Goal: Task Accomplishment & Management: Complete application form

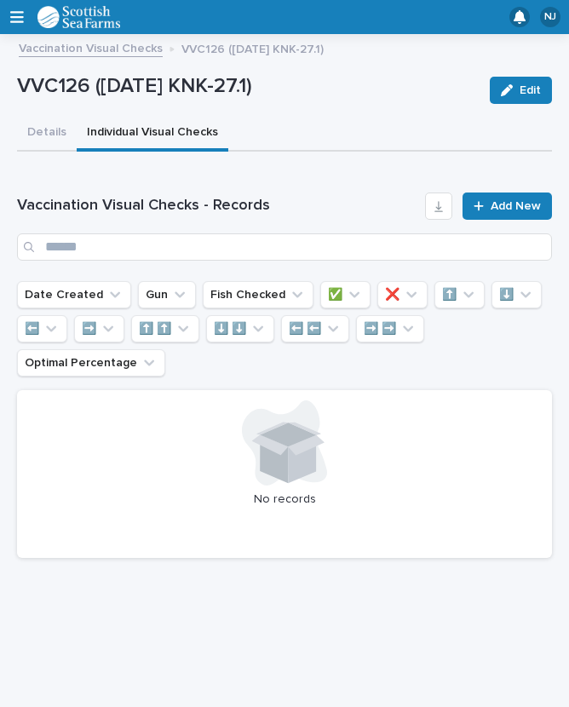
scroll to position [29, 0]
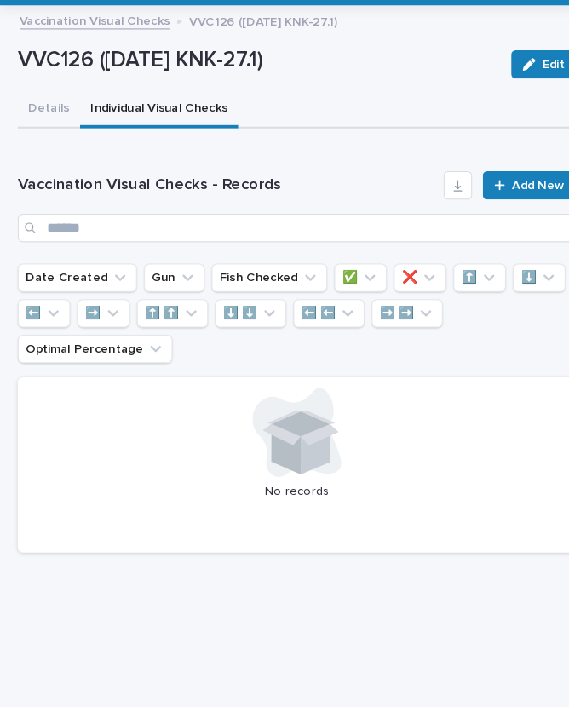
click at [503, 200] on span "Add New" at bounding box center [516, 206] width 50 height 12
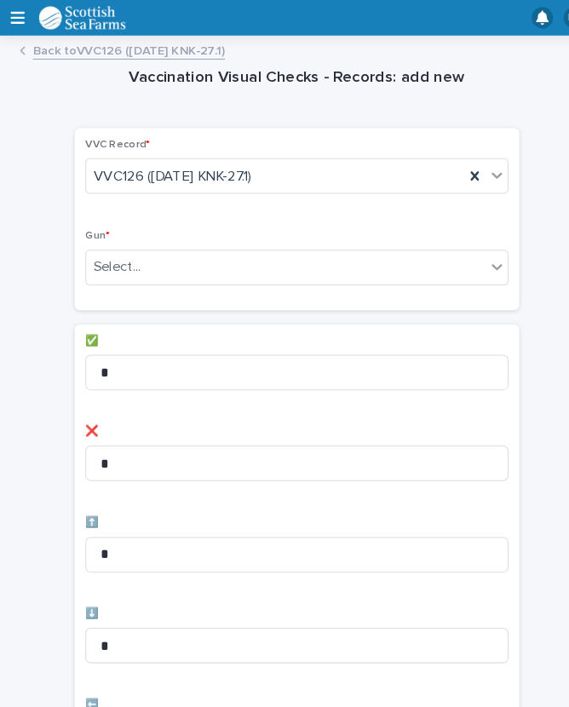
click at [222, 243] on div "Select..." at bounding box center [274, 256] width 383 height 28
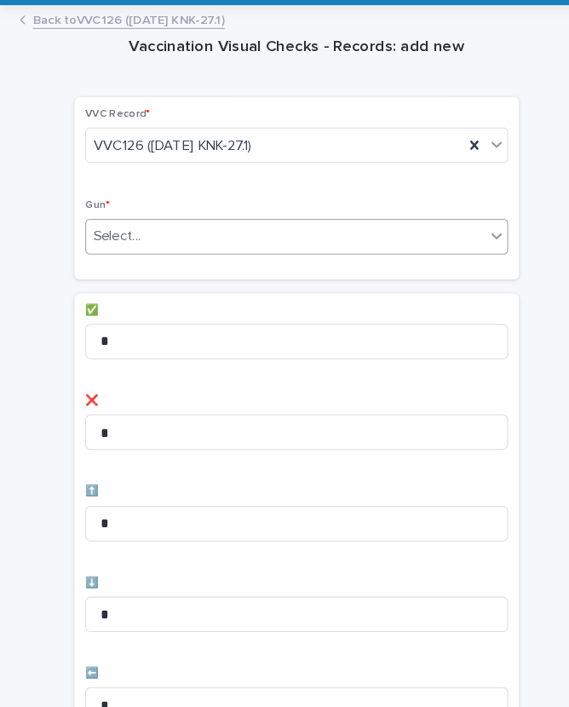
click at [258, 408] on p "❌" at bounding box center [285, 414] width 406 height 12
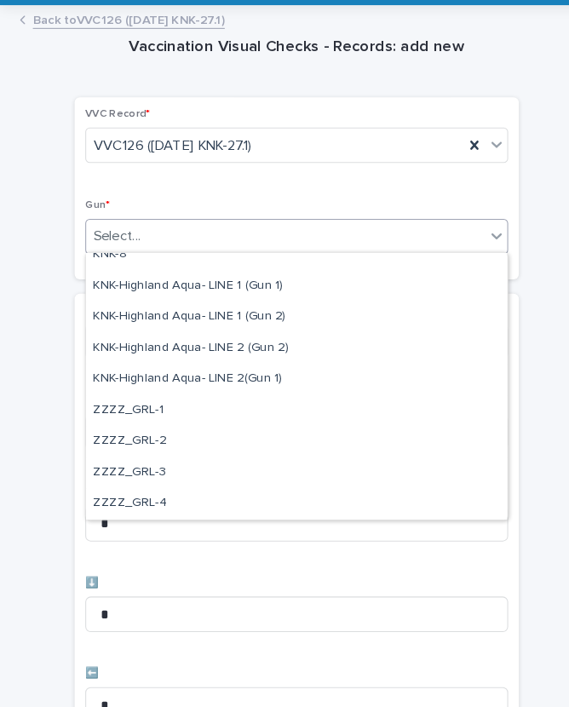
scroll to position [520, 0]
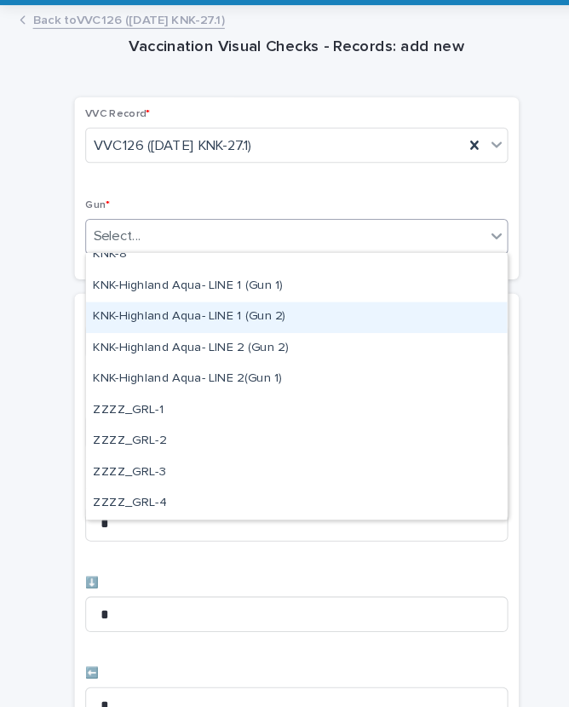
click at [229, 319] on div "KNK-Highland Aqua- LINE 1 (Gun 2)" at bounding box center [285, 334] width 404 height 30
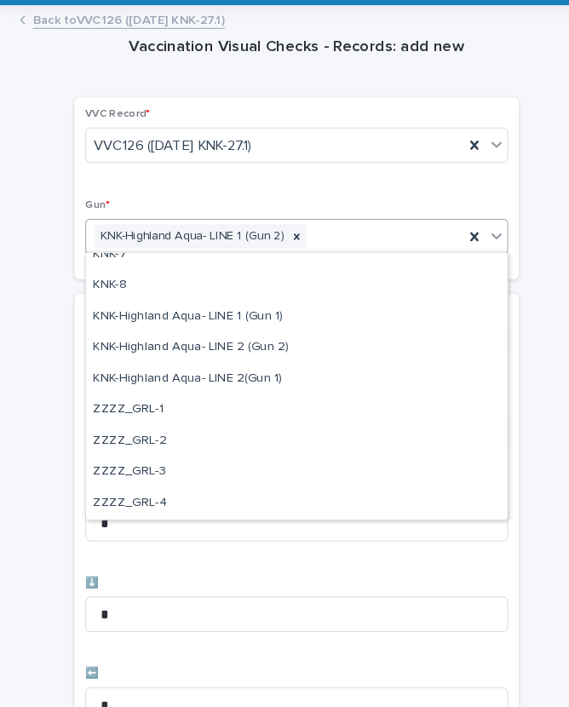
scroll to position [490, 0]
click at [226, 298] on div "KNK-5 KNK-6 KNK-7 KNK-8 KNK-Highland Aqua- LINE 1 (Gun 1) KNK-Highland Aqua- LI…" at bounding box center [285, 400] width 404 height 256
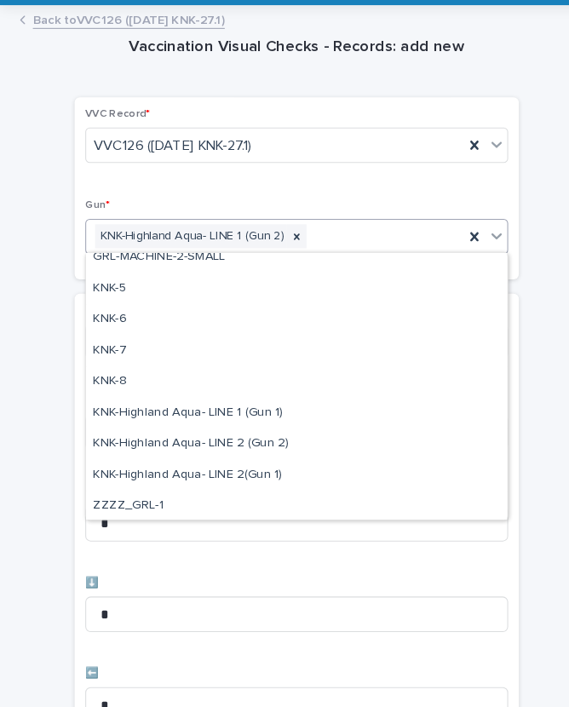
scroll to position [429, 0]
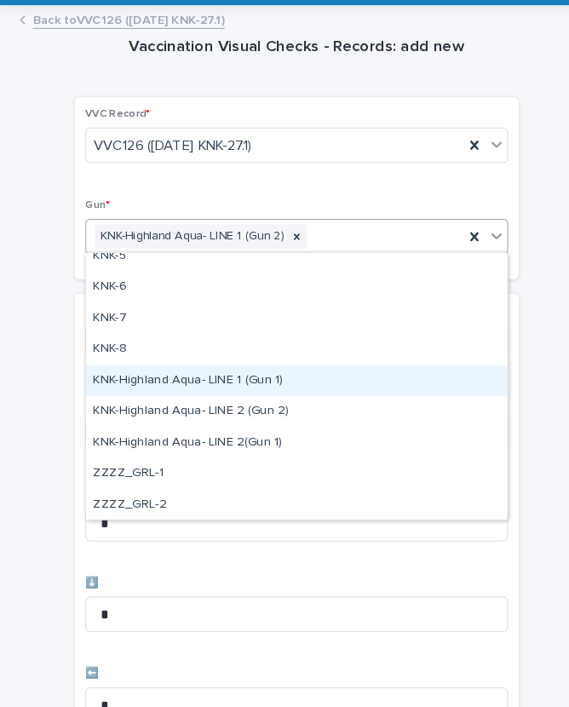
click at [146, 380] on div "KNK-Highland Aqua- LINE 1 (Gun 1)" at bounding box center [285, 395] width 404 height 30
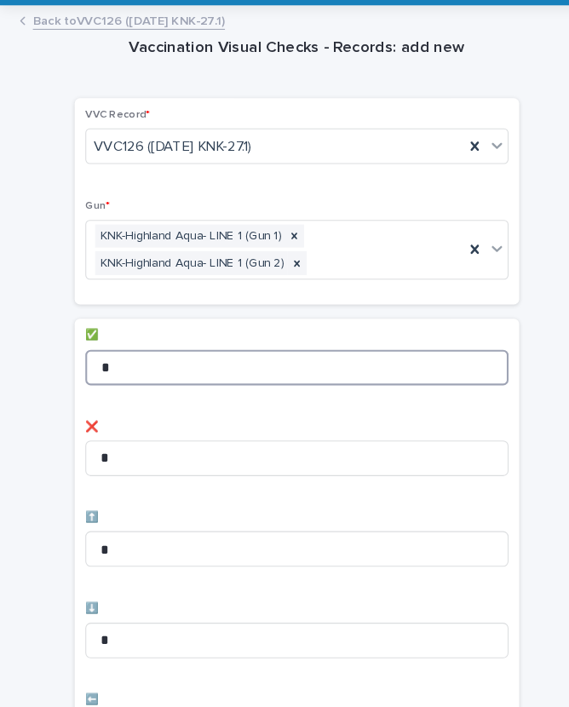
click at [176, 364] on input "*" at bounding box center [285, 381] width 406 height 34
click at [152, 364] on input "*" at bounding box center [285, 381] width 406 height 34
click at [148, 364] on input "*" at bounding box center [285, 381] width 406 height 34
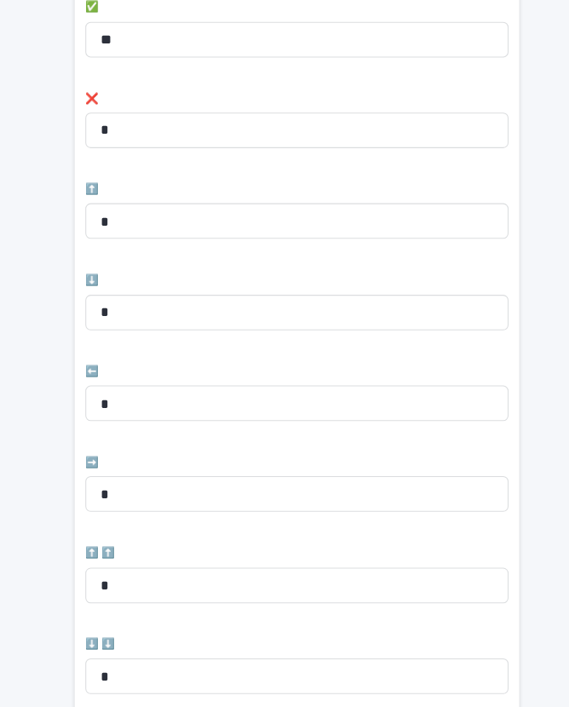
scroll to position [328, 0]
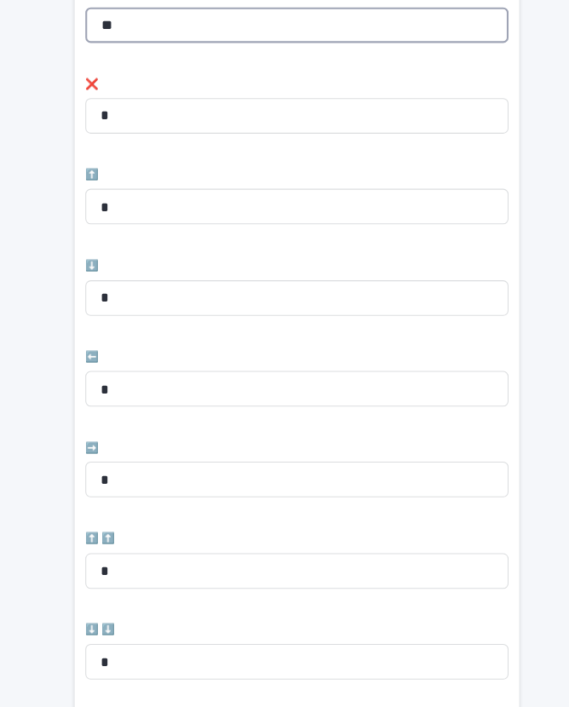
type input "**"
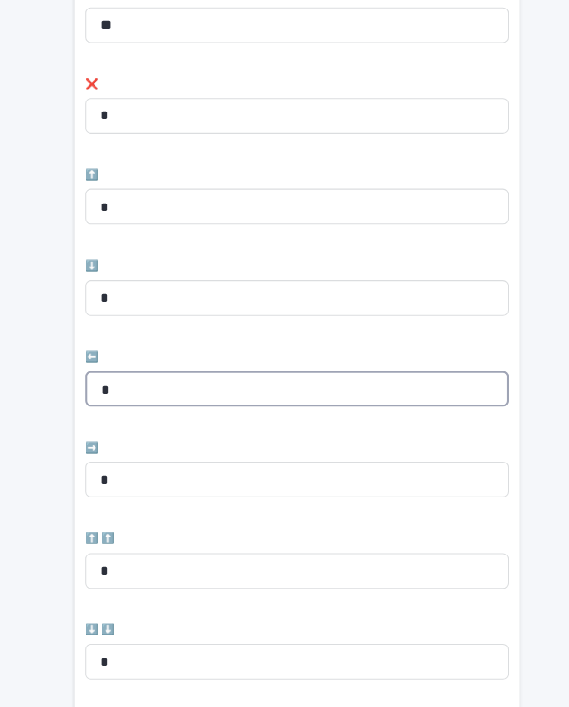
click at [166, 384] on input "*" at bounding box center [285, 401] width 406 height 34
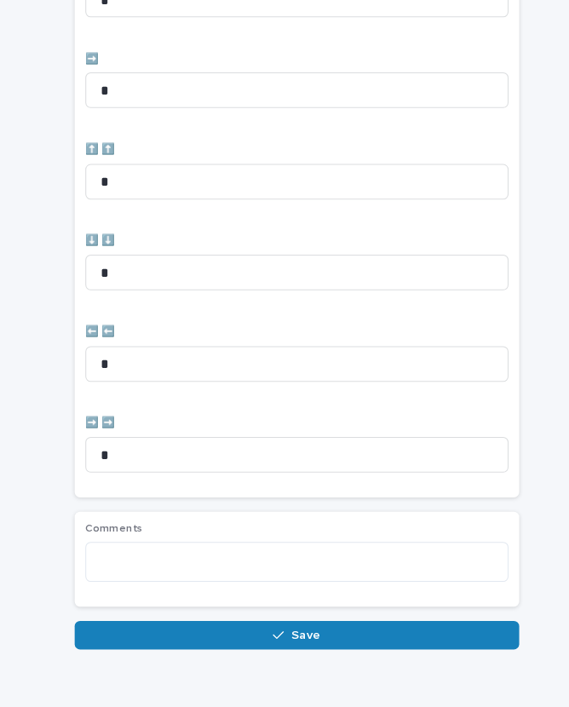
scroll to position [701, 0]
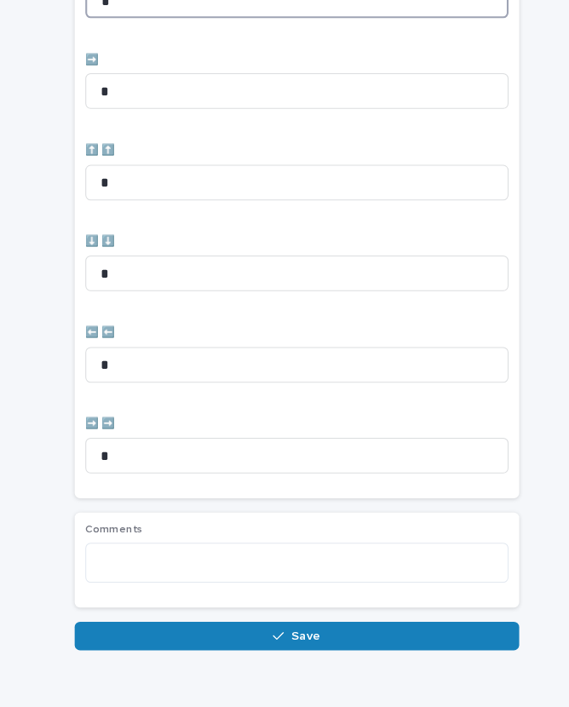
type input "*"
click at [294, 625] on button "Save" at bounding box center [285, 638] width 426 height 27
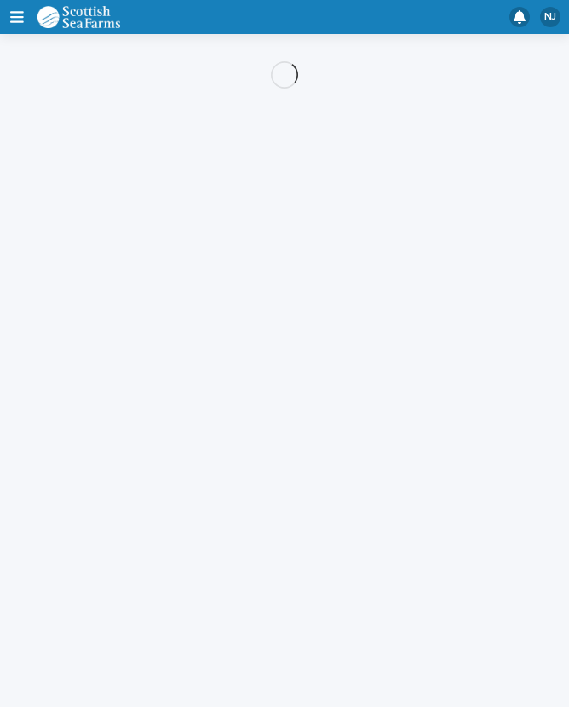
scroll to position [29, 0]
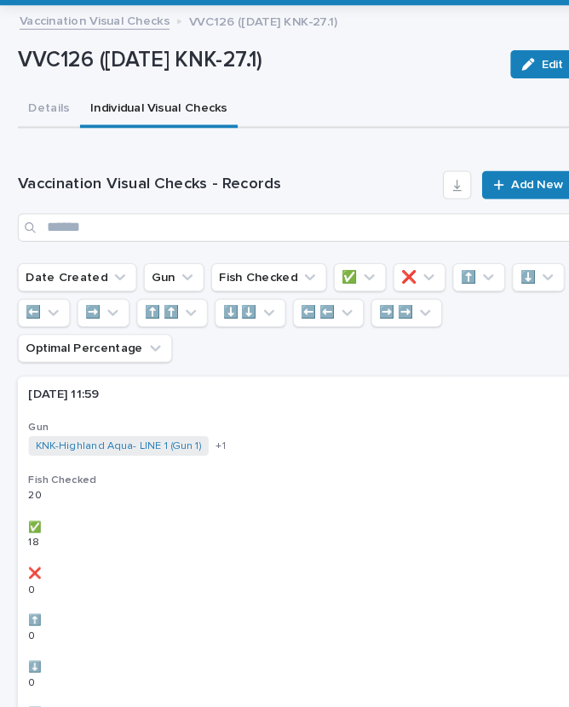
click at [511, 200] on span "Add New" at bounding box center [516, 206] width 50 height 12
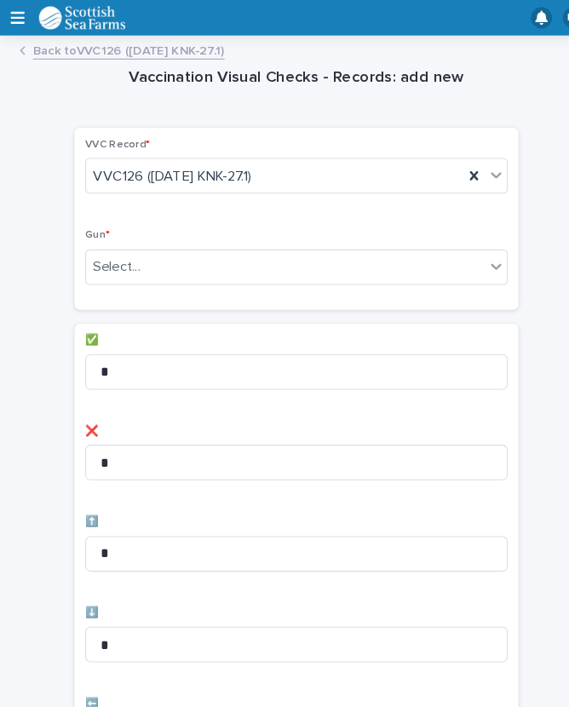
click at [252, 251] on div "Select..." at bounding box center [274, 256] width 383 height 28
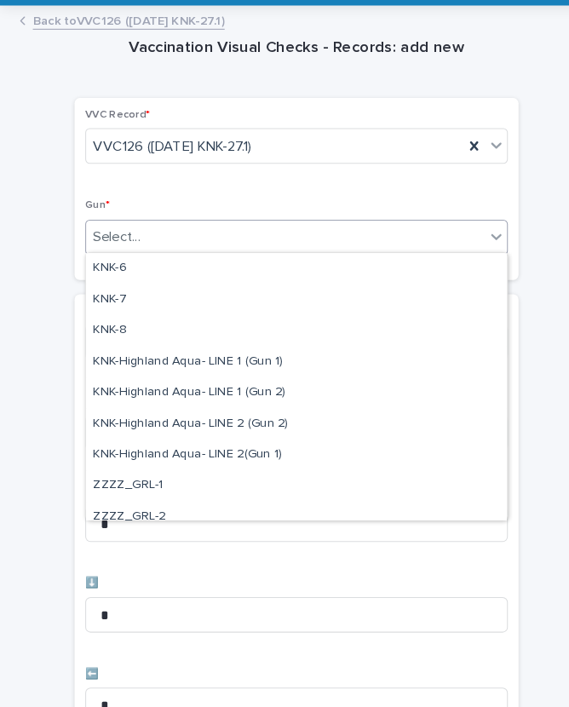
scroll to position [465, 0]
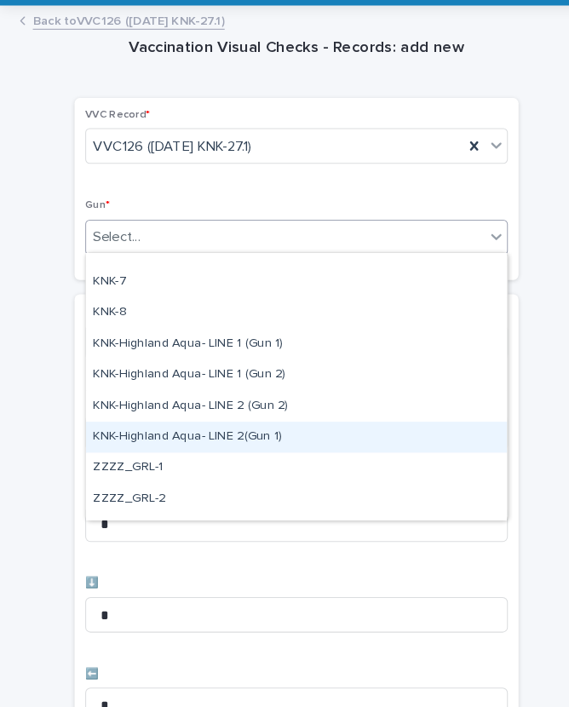
click at [224, 434] on div "KNK-Highland Aqua- LINE 2(Gun 1)" at bounding box center [285, 449] width 404 height 30
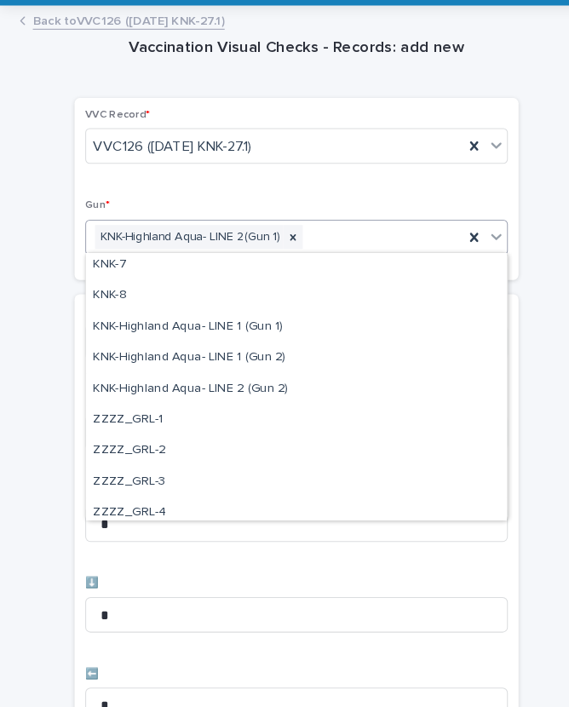
scroll to position [482, 0]
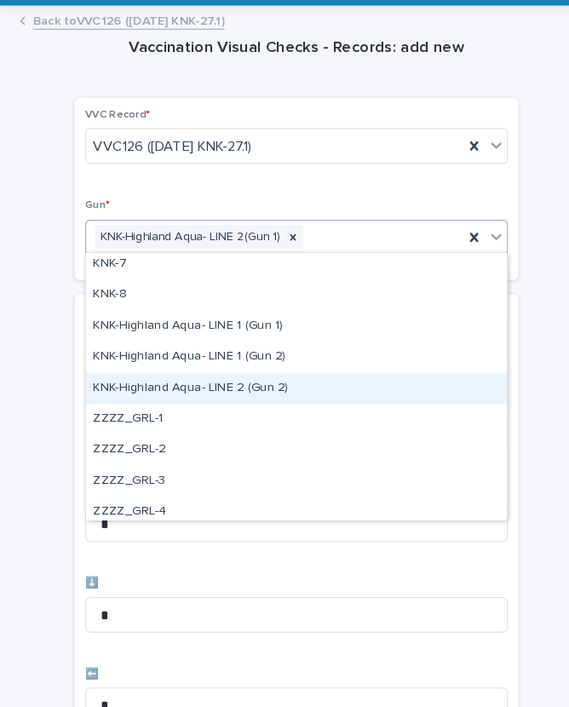
click at [243, 387] on div "KNK-Highland Aqua- LINE 2 (Gun 2)" at bounding box center [285, 402] width 404 height 30
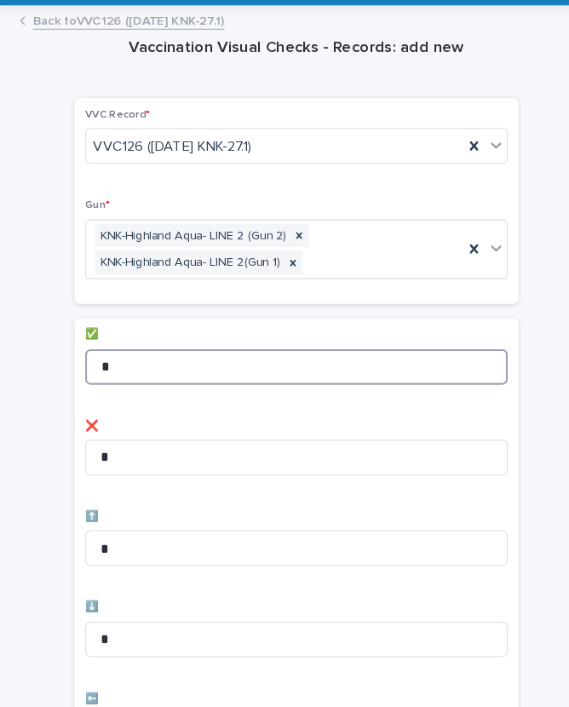
click at [165, 364] on input "*" at bounding box center [285, 381] width 406 height 34
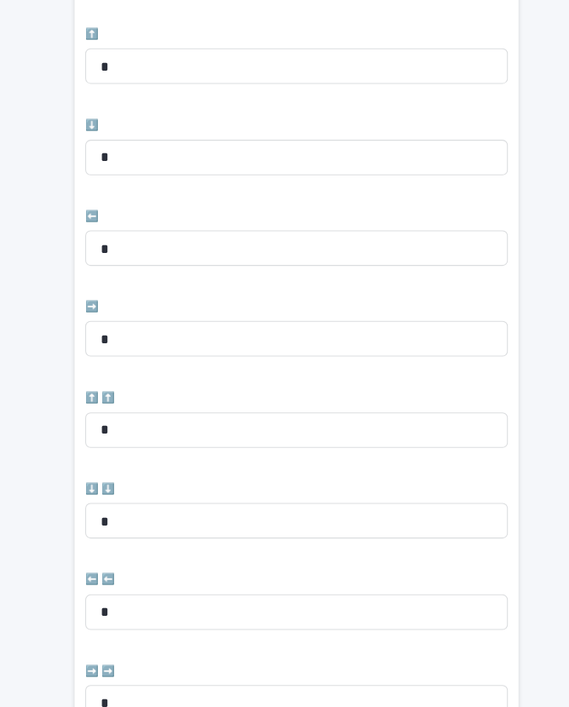
scroll to position [464, 0]
type input "**"
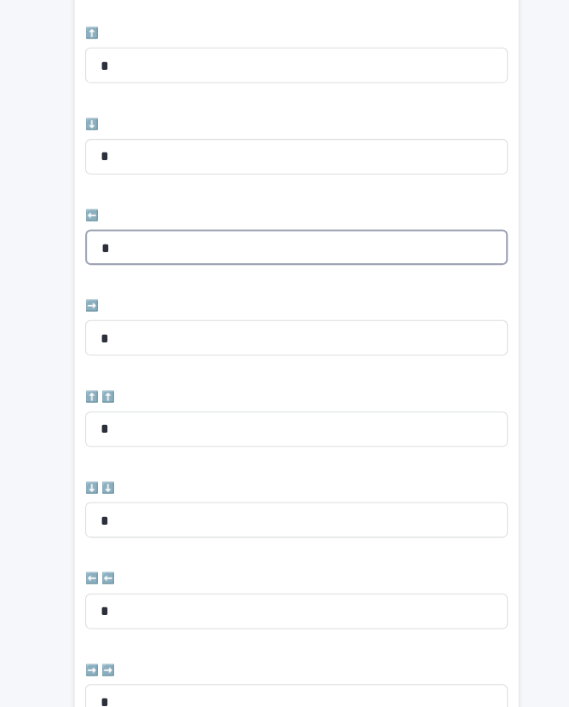
click at [144, 249] on input "*" at bounding box center [285, 266] width 406 height 34
click at [176, 249] on input "*" at bounding box center [285, 266] width 406 height 34
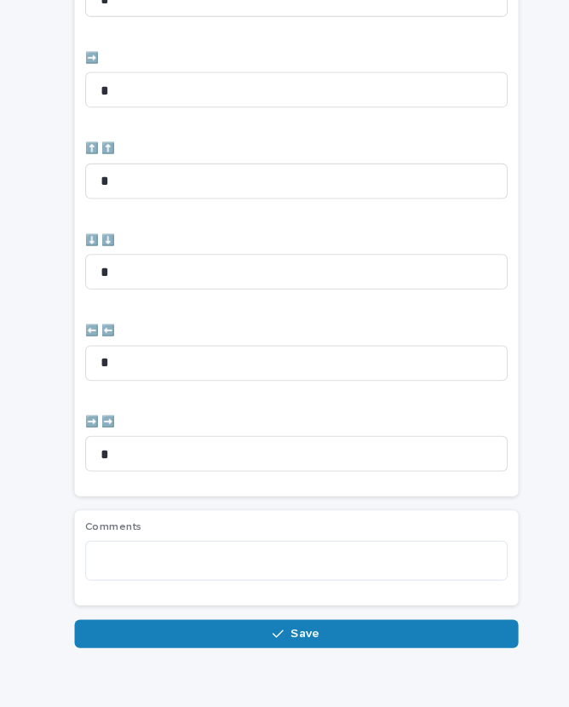
scroll to position [701, 0]
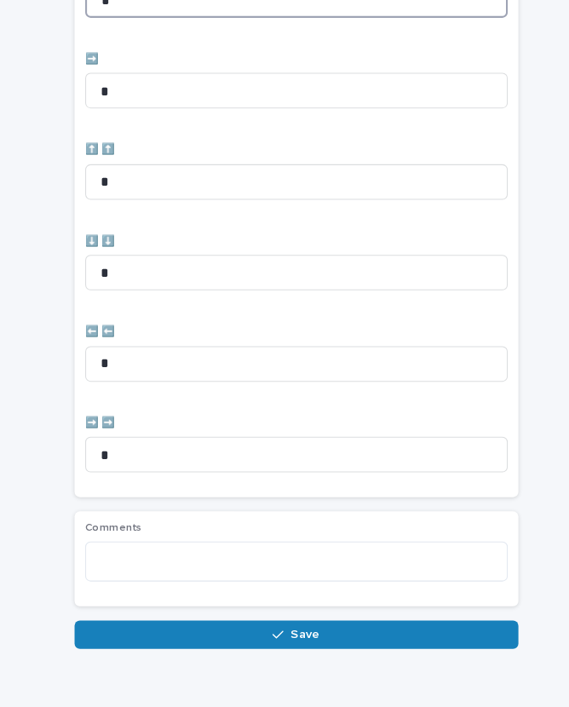
type input "*"
click at [298, 632] on span "Save" at bounding box center [294, 638] width 28 height 12
